Goal: Submit feedback/report problem

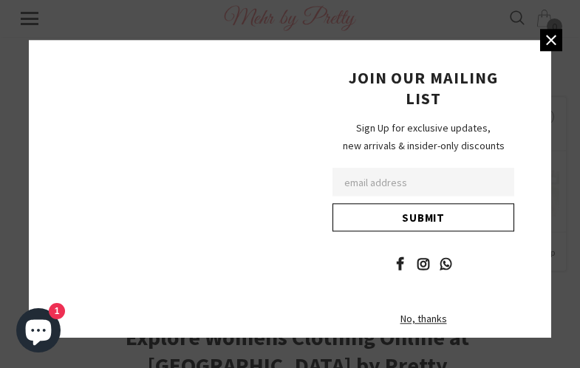
scroll to position [2398, 0]
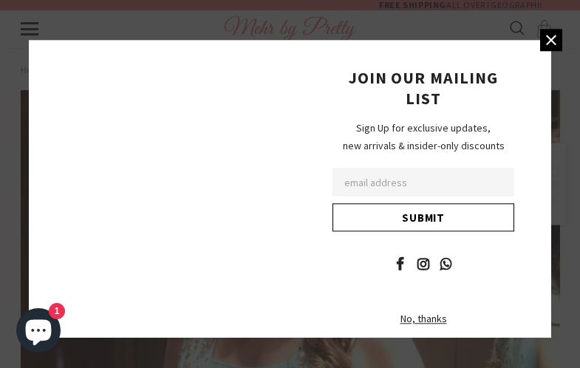
scroll to position [1535, 0]
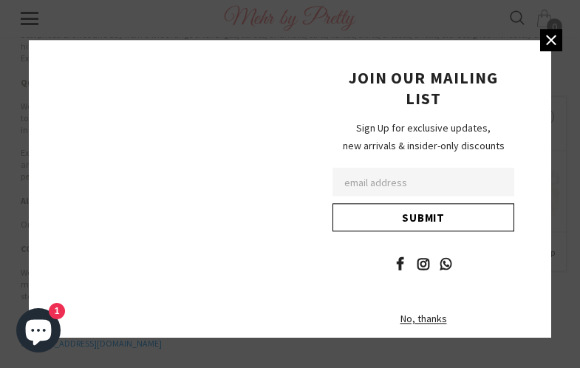
scroll to position [613, 0]
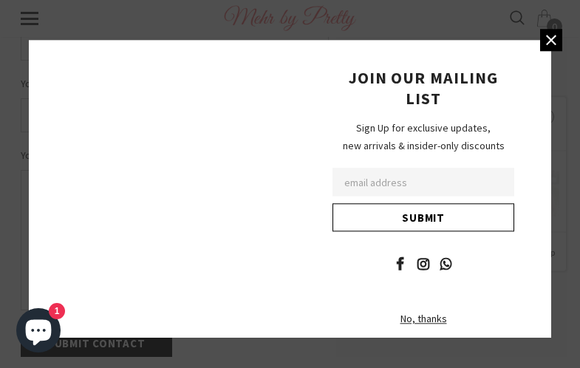
type textarea "Lo, I dolo sitame cons adipi Elitsedd Eiusm't Incididu Utlabo Etdol – Magn Al E…"
